Goal: Share content

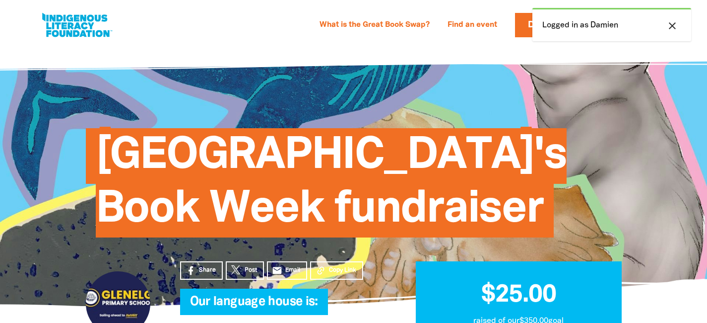
click at [301, 157] on span "Glenelg Primary School's Book Week fundraiser" at bounding box center [331, 187] width 471 height 102
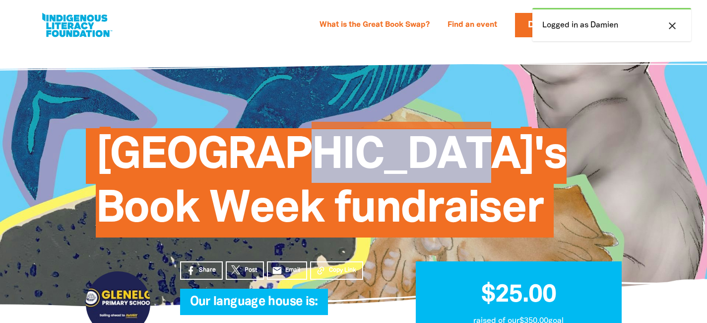
click at [301, 157] on span "Glenelg Primary School's Book Week fundraiser" at bounding box center [331, 187] width 471 height 102
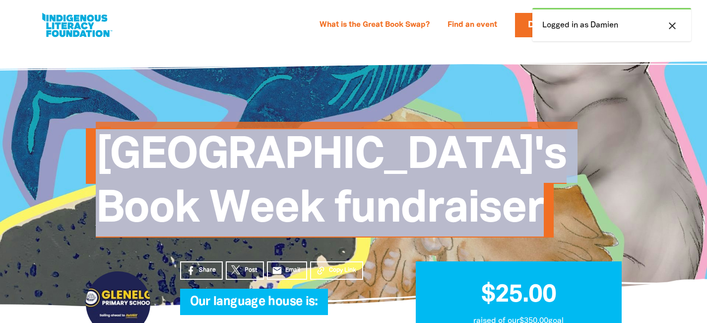
click at [301, 157] on span "Glenelg Primary School's Book Week fundraiser" at bounding box center [331, 187] width 471 height 102
copy div "Glenelg Primary School's Book Week fundraiser We are part of Link to Girrganyi …"
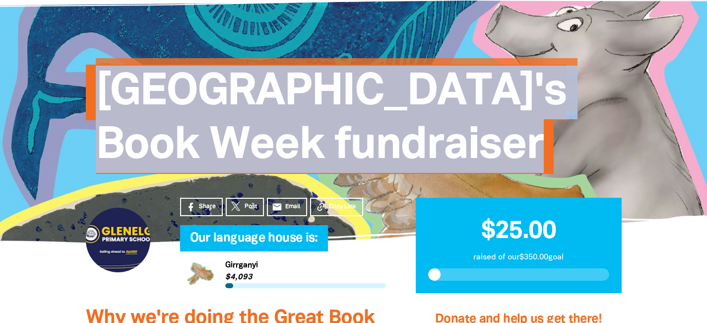
scroll to position [79, 0]
